Goal: Information Seeking & Learning: Learn about a topic

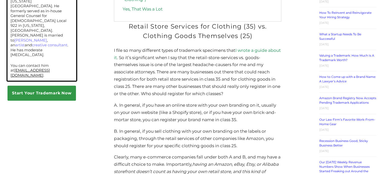
scroll to position [491, 0]
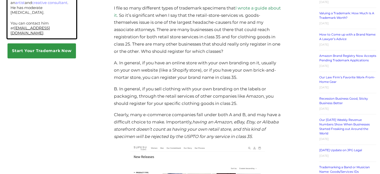
drag, startPoint x: 245, startPoint y: 79, endPoint x: 113, endPoint y: 65, distance: 132.3
click at [209, 105] on p "B. In general, if you sell clothing with your own branding on the labels or pac…" at bounding box center [197, 96] width 167 height 22
drag, startPoint x: 265, startPoint y: 138, endPoint x: 112, endPoint y: 60, distance: 171.4
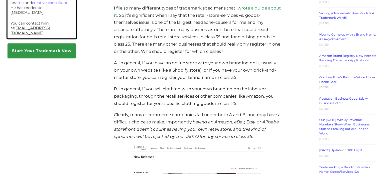
click at [279, 32] on p "I file so many different types of trademark specimens that I wrote a guide abou…" at bounding box center [197, 30] width 167 height 51
drag, startPoint x: 267, startPoint y: 138, endPoint x: 111, endPoint y: 62, distance: 173.4
copy div "A. In general, if you have an online store with your own branding on it, usuall…"
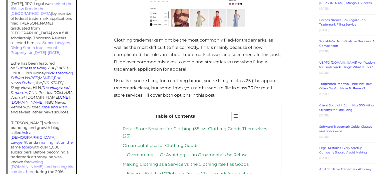
scroll to position [249, 0]
